Goal: Task Accomplishment & Management: Use online tool/utility

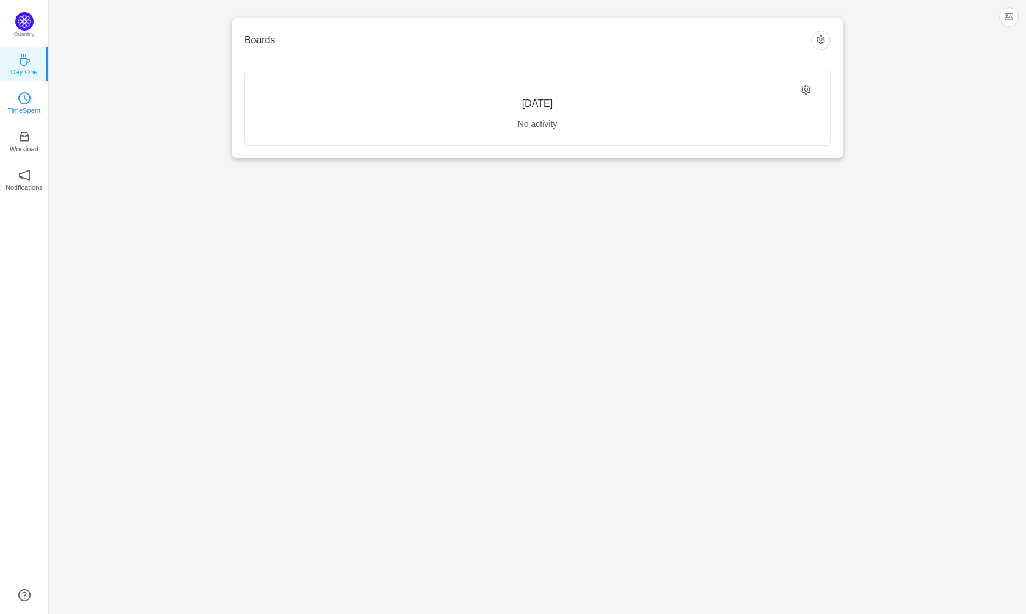
click at [23, 104] on icon "icon: clock-circle" at bounding box center [24, 98] width 12 height 12
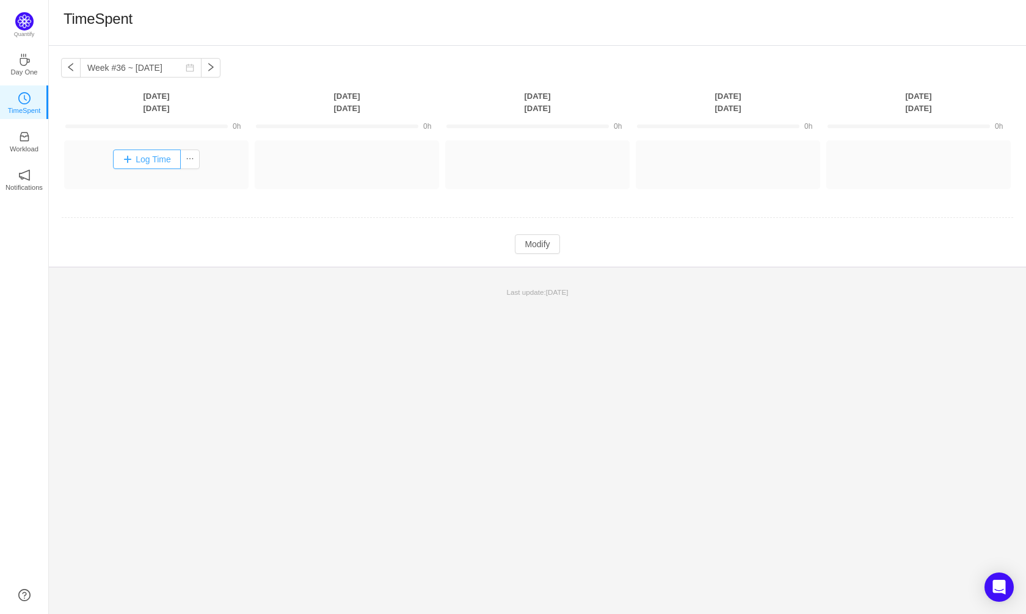
click at [156, 161] on button "Log Time" at bounding box center [147, 160] width 68 height 20
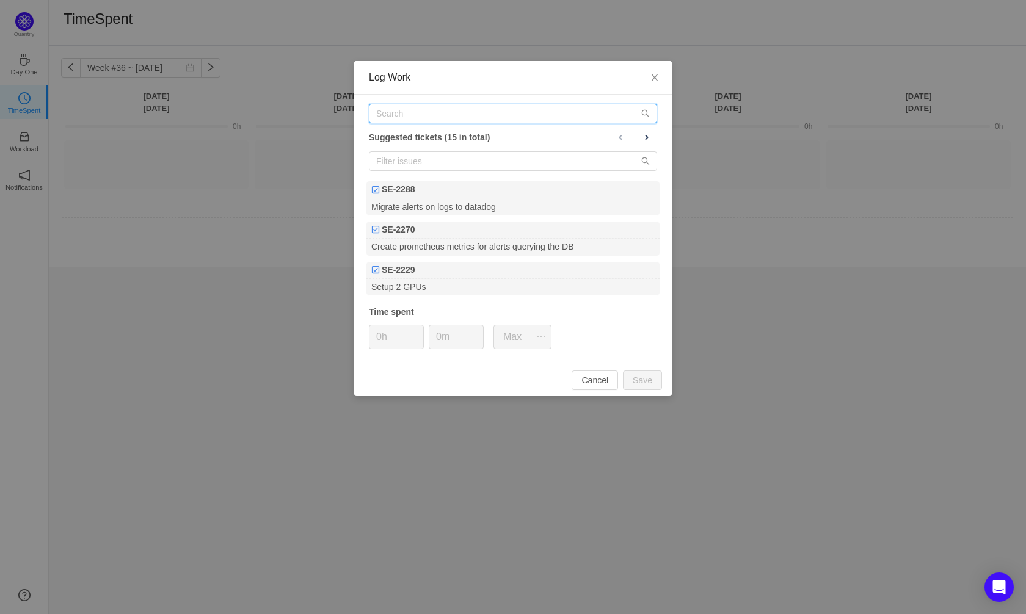
click at [422, 117] on input "text" at bounding box center [513, 114] width 288 height 20
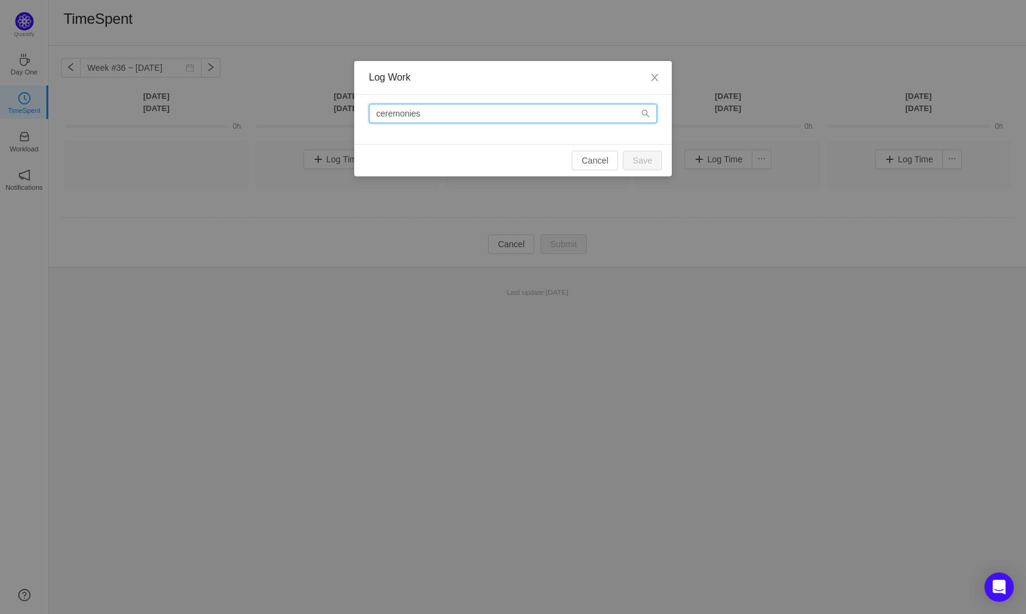
type input "ceremonies"
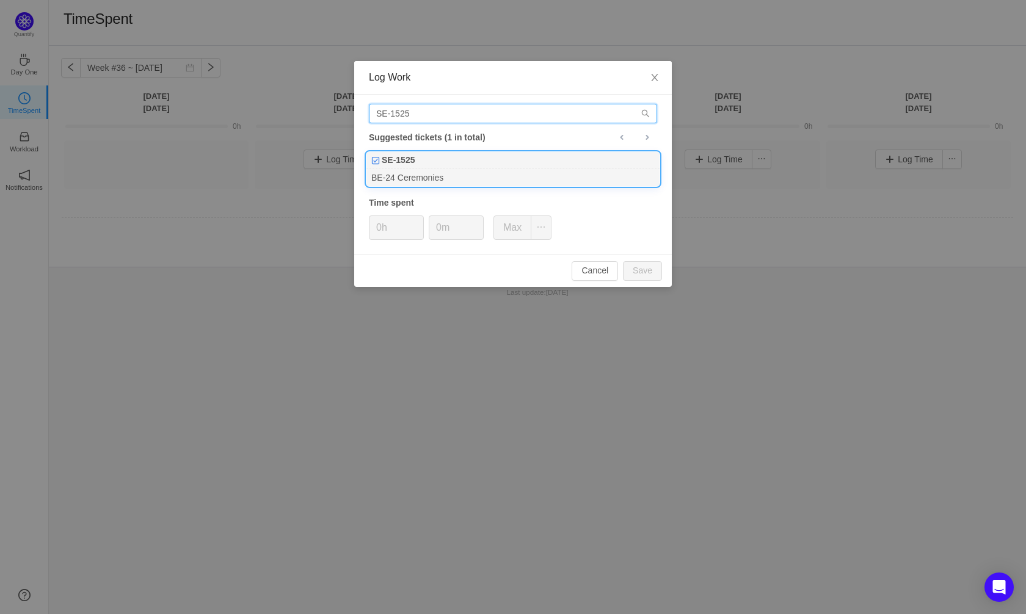
type input "SE-1525"
click at [458, 169] on div "SE-1525" at bounding box center [512, 160] width 293 height 17
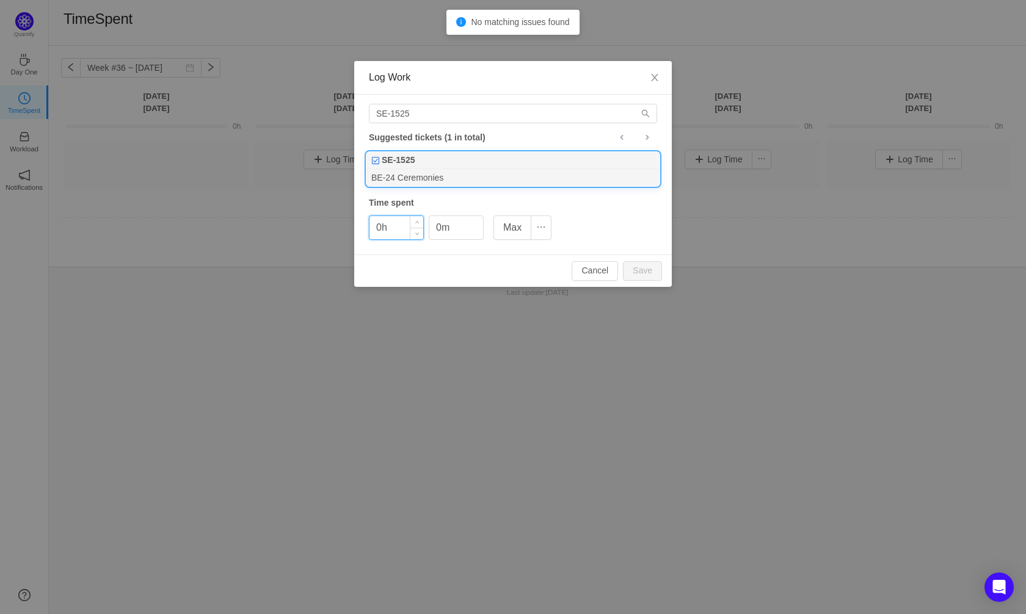
click at [396, 225] on input "0h" at bounding box center [397, 227] width 54 height 23
click at [641, 274] on button "Save" at bounding box center [642, 271] width 39 height 20
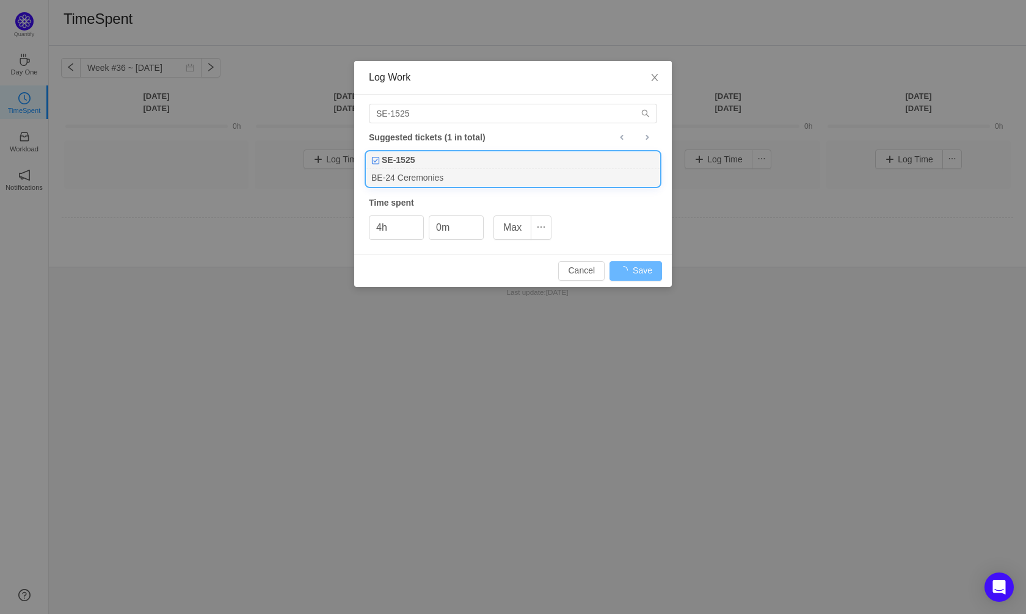
type input "0h"
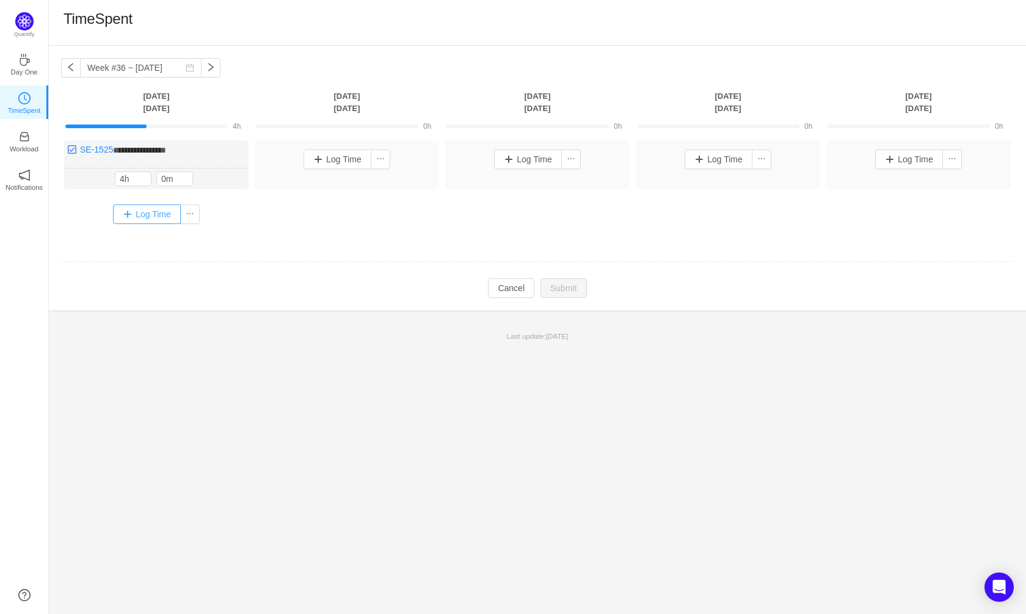
click at [145, 215] on button "Log Time" at bounding box center [147, 215] width 68 height 20
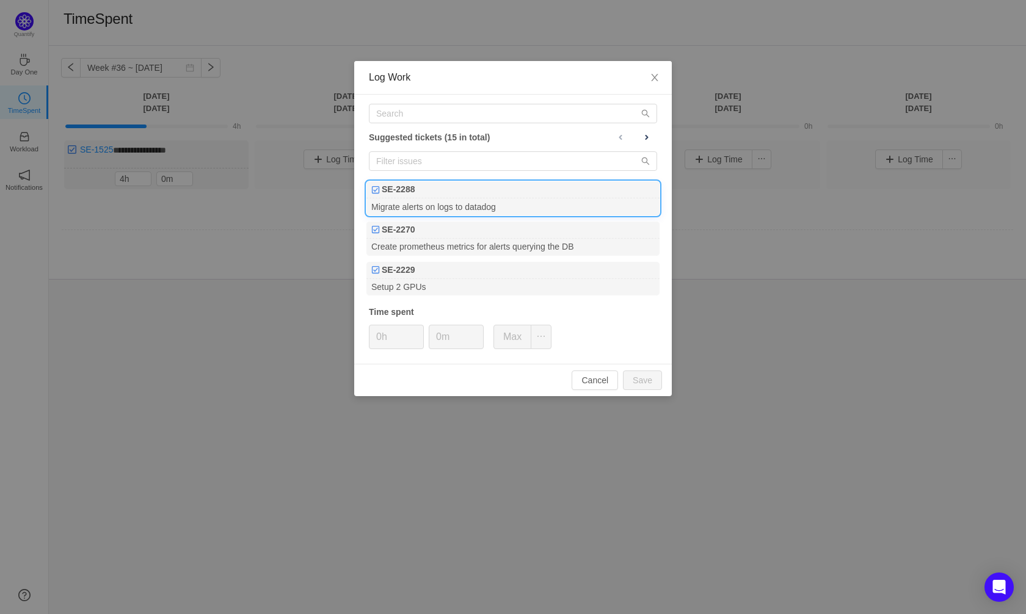
click at [453, 210] on div "Migrate alerts on logs to datadog" at bounding box center [512, 207] width 293 height 16
click at [501, 205] on div "Migrate alerts on logs to datadog" at bounding box center [512, 207] width 293 height 16
click at [636, 380] on button "Save" at bounding box center [642, 381] width 39 height 20
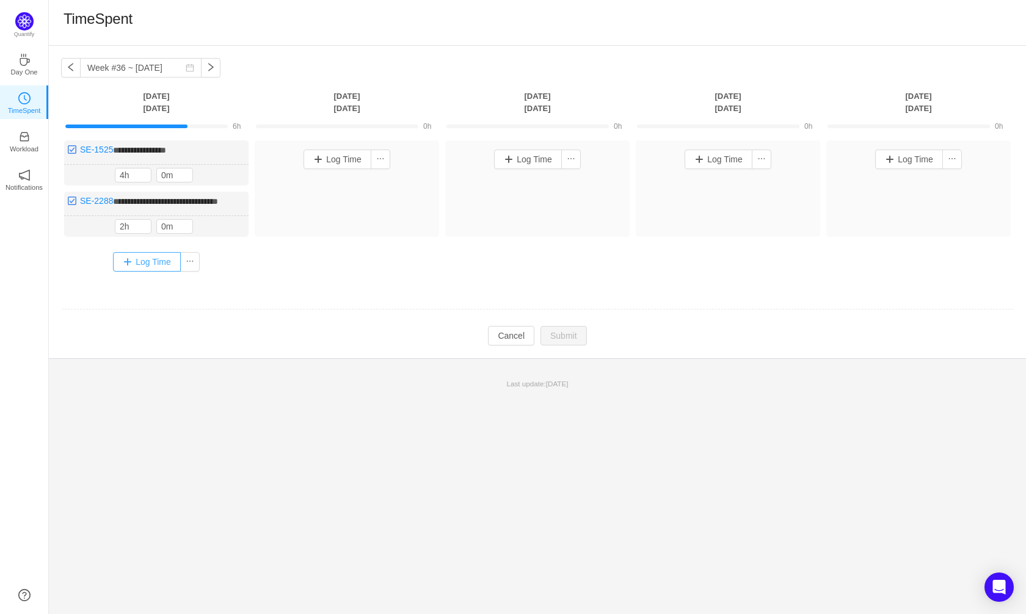
click at [148, 272] on button "Log Time" at bounding box center [147, 262] width 68 height 20
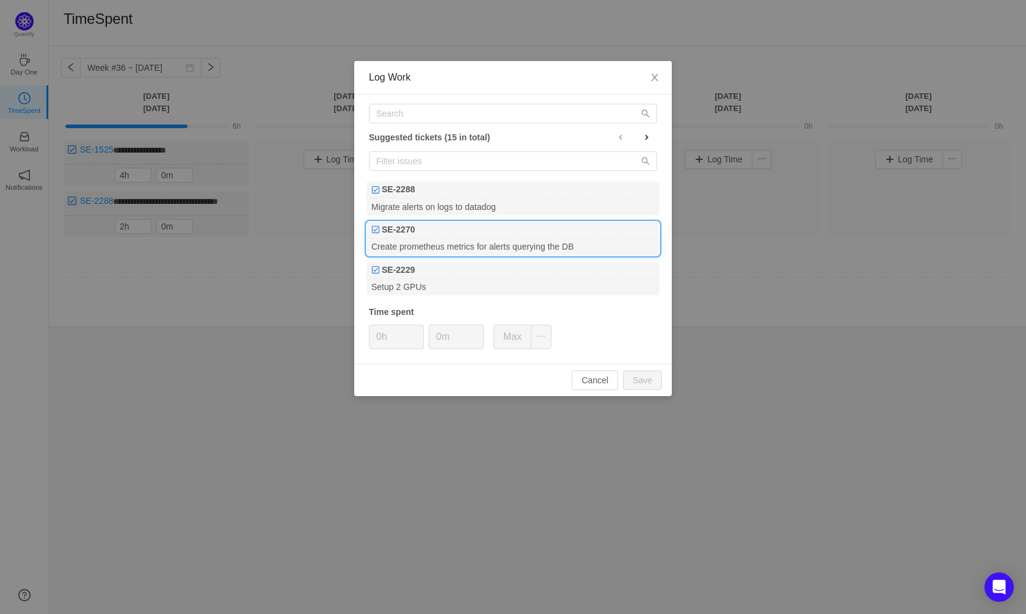
click at [469, 249] on div "Create prometheus metrics for alerts querying the DB" at bounding box center [512, 247] width 293 height 16
click at [644, 392] on div "Cancel Save" at bounding box center [513, 380] width 318 height 32
click at [638, 381] on button "Save" at bounding box center [642, 381] width 39 height 20
type input "0h"
